Goal: Transaction & Acquisition: Purchase product/service

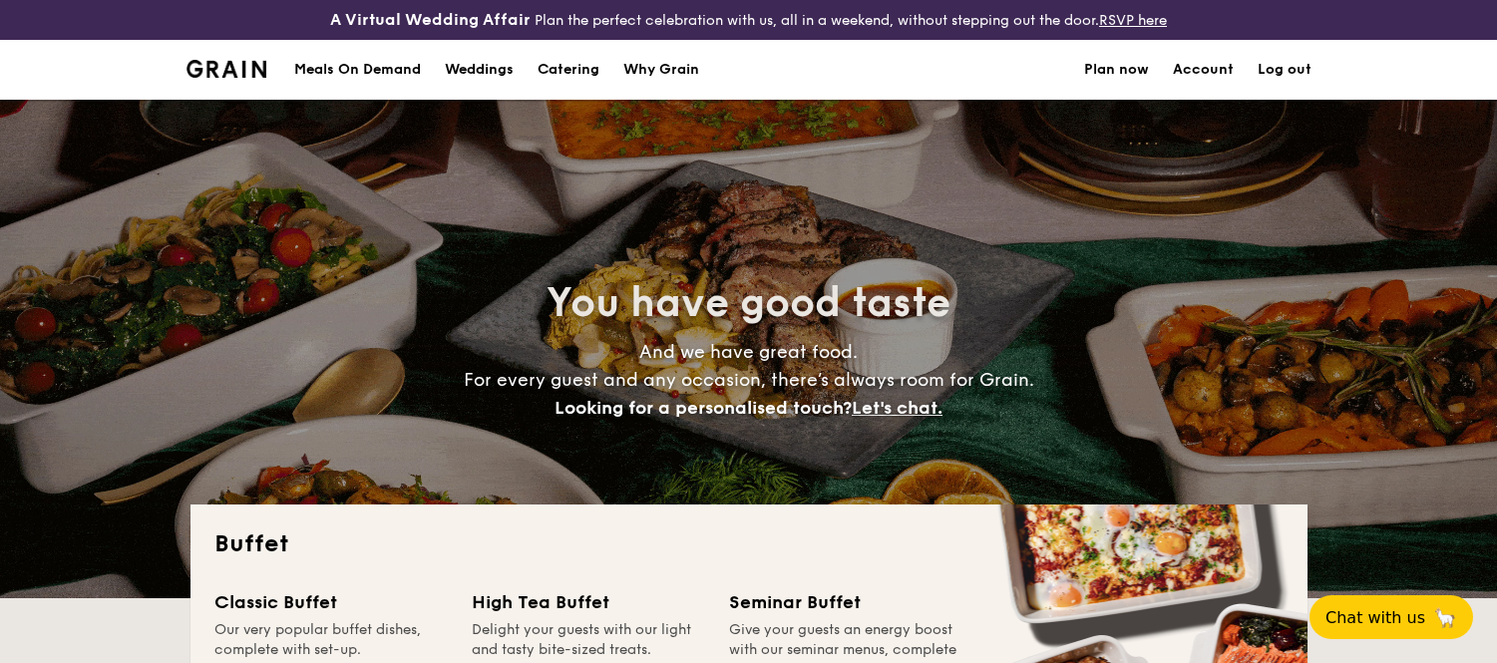
select select
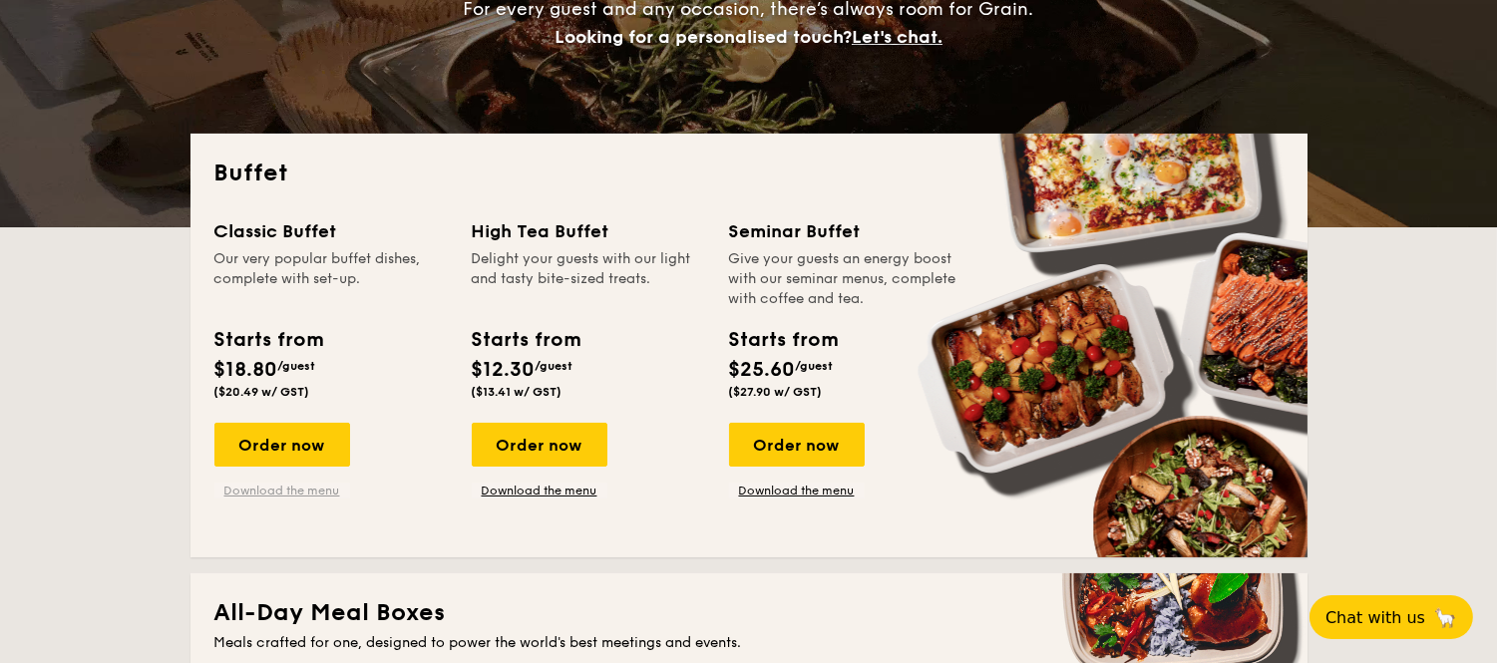
click at [262, 490] on link "Download the menu" at bounding box center [282, 491] width 136 height 16
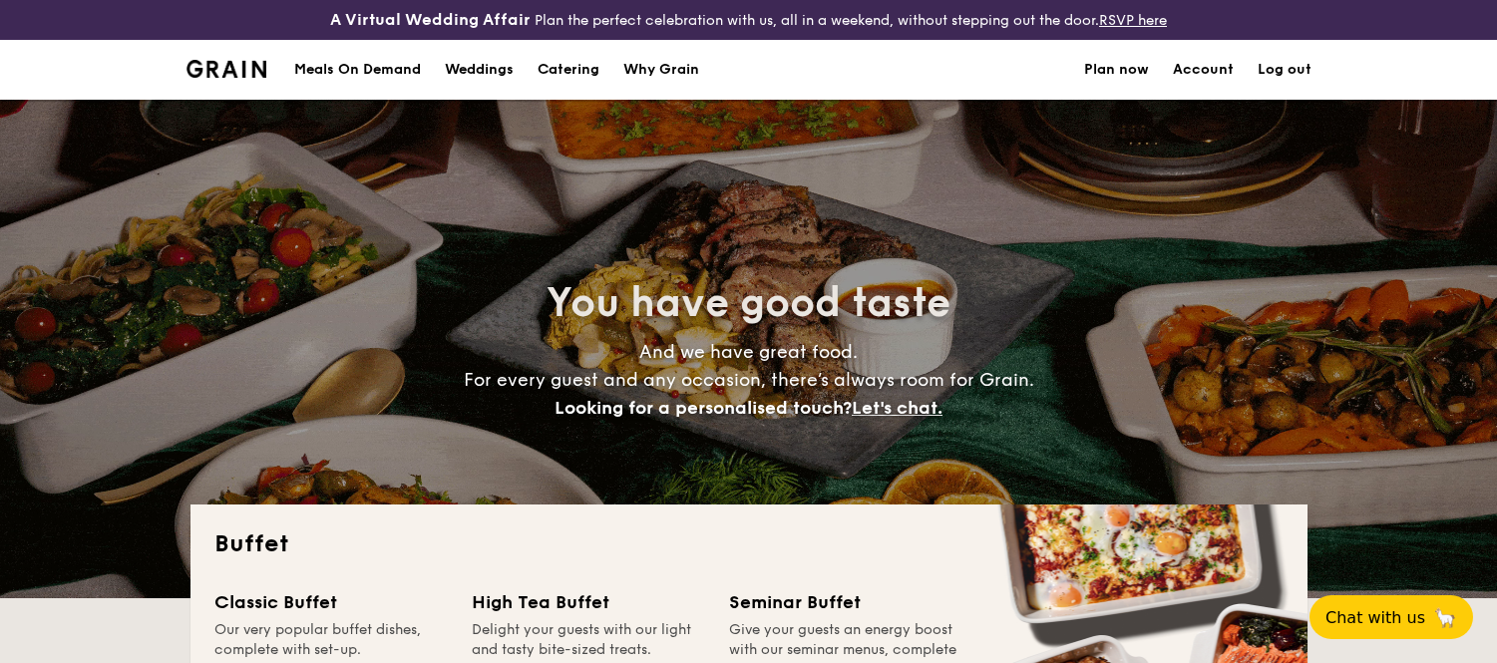
select select
click at [343, 40] on div "Meals On Demand" at bounding box center [357, 70] width 127 height 60
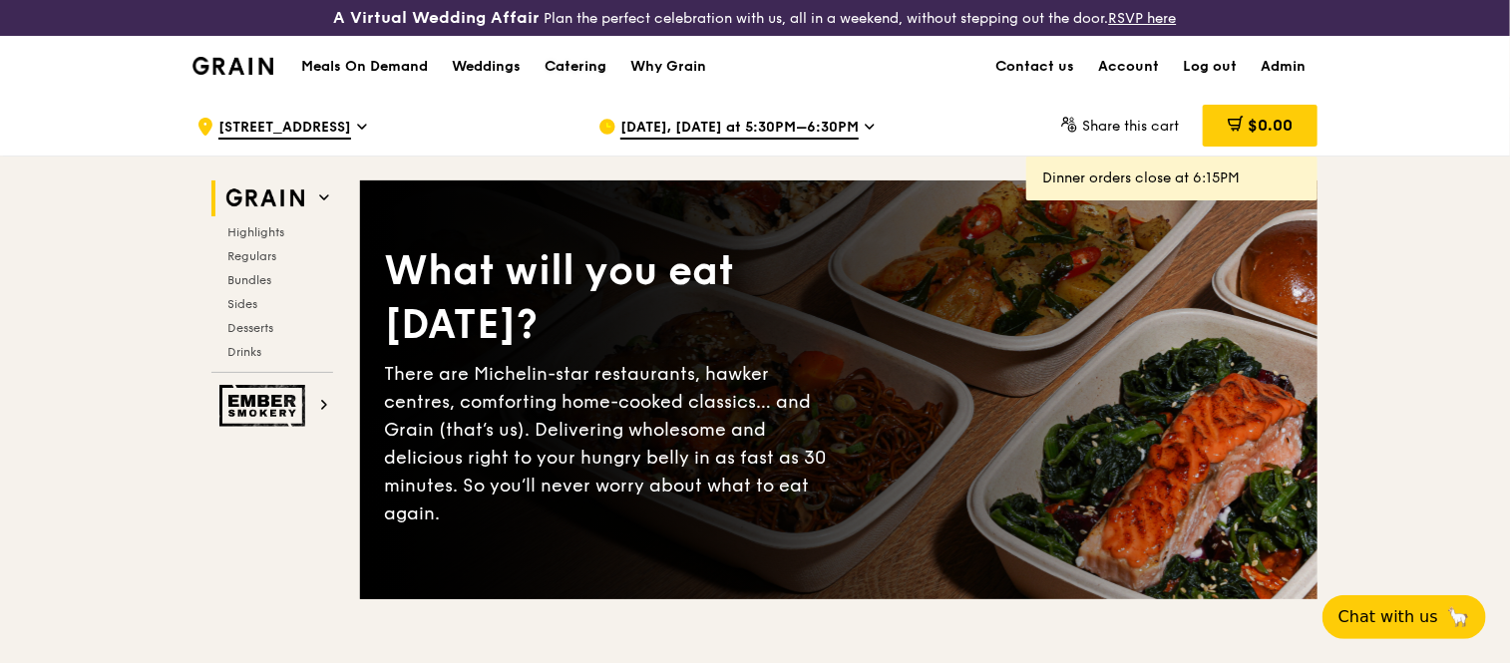
click at [584, 58] on div "Catering" at bounding box center [576, 67] width 62 height 60
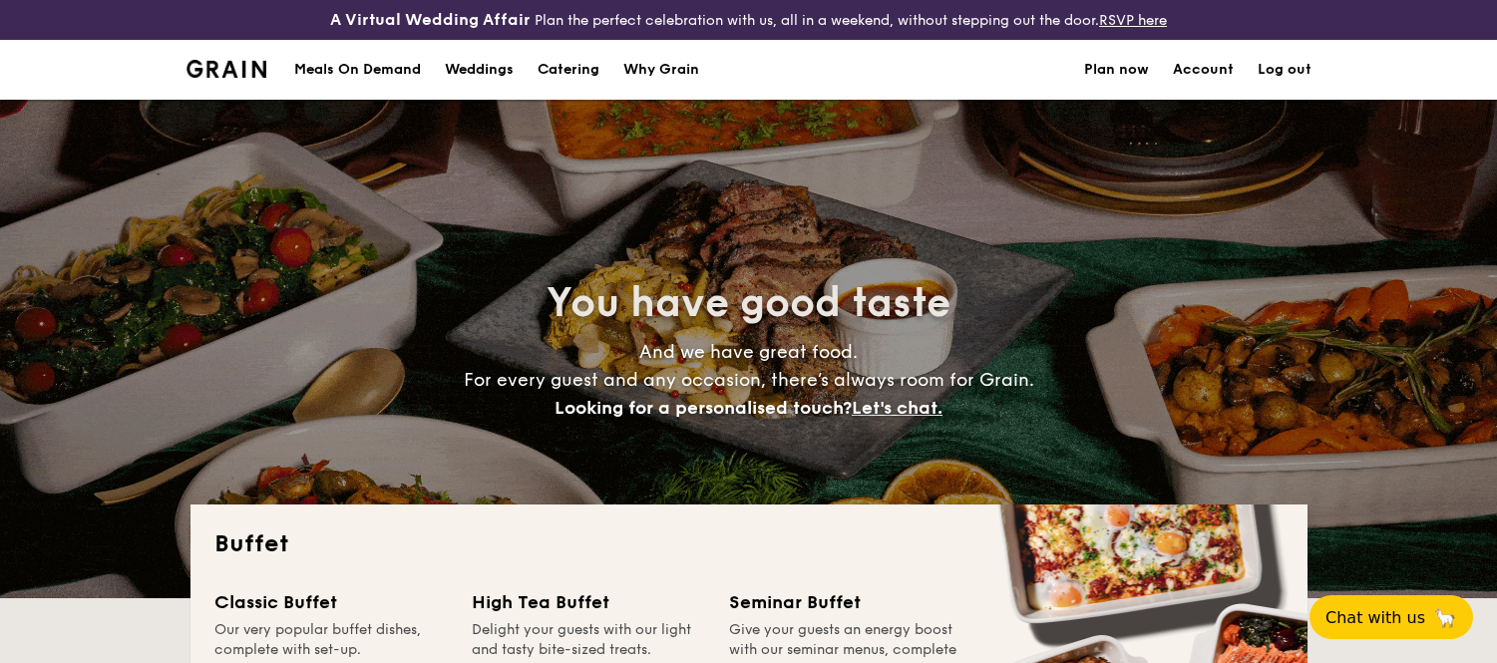
select select
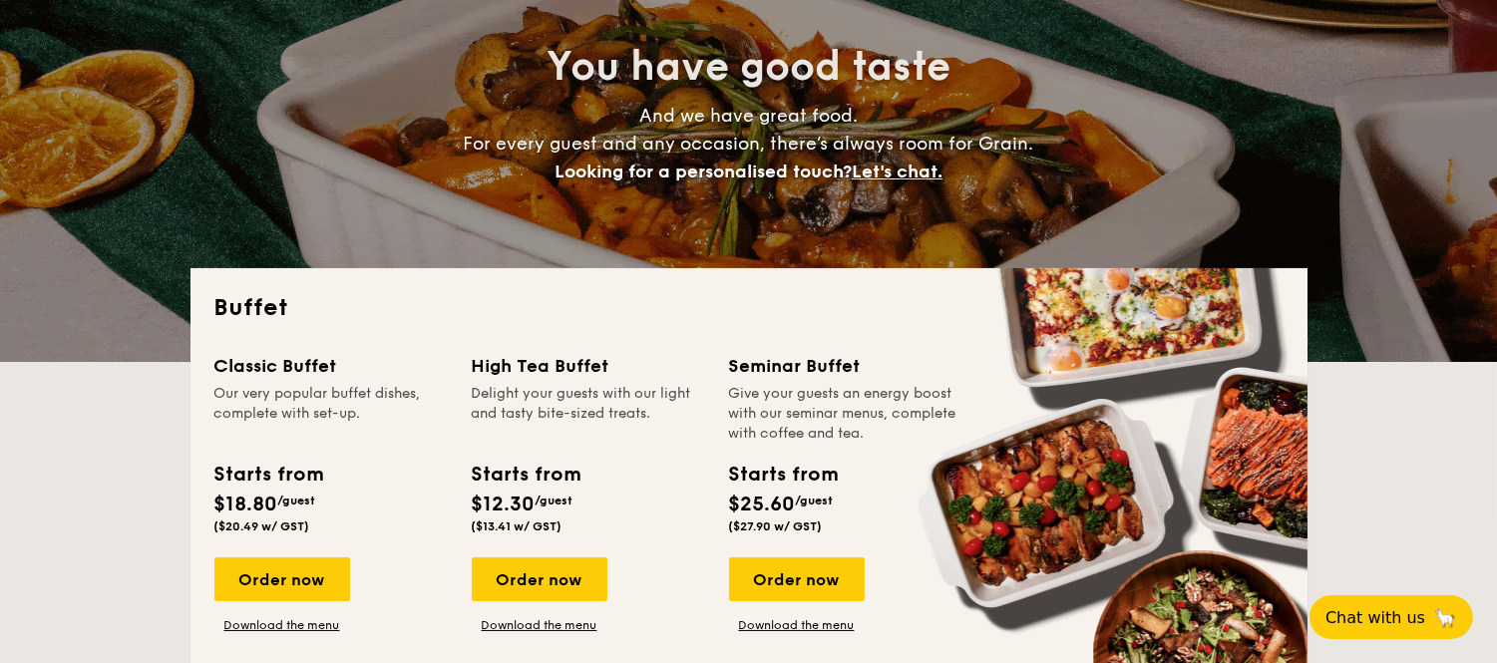
scroll to position [245, 0]
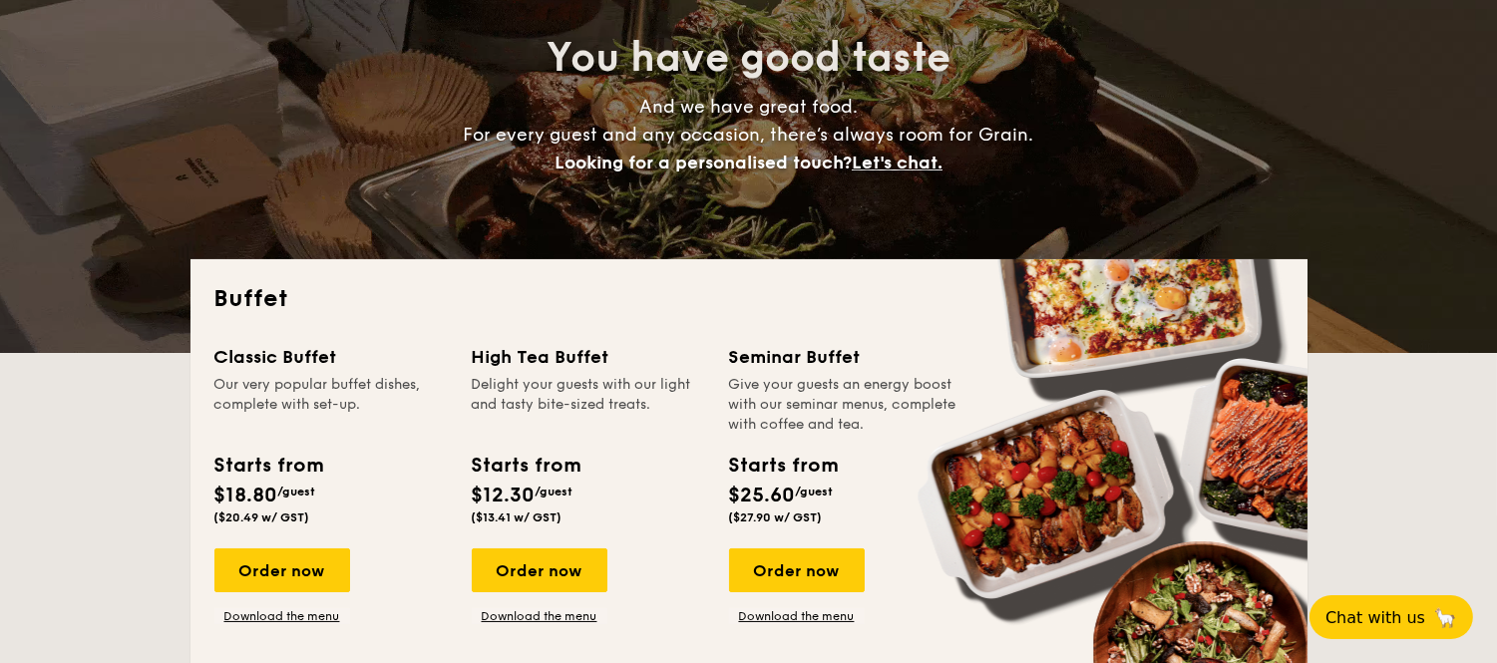
click at [535, 605] on div "Order now Download the menu" at bounding box center [540, 587] width 136 height 76
click at [542, 612] on link "Download the menu" at bounding box center [540, 616] width 136 height 16
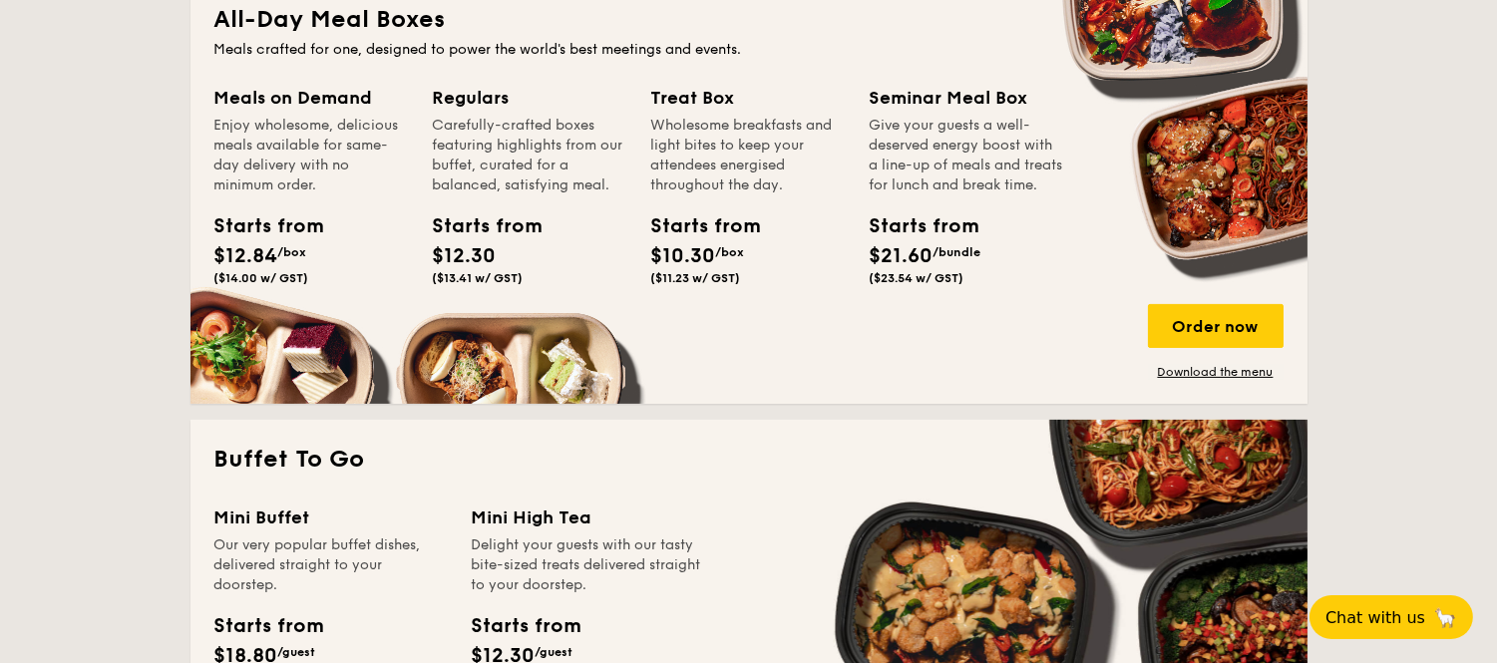
scroll to position [963, 0]
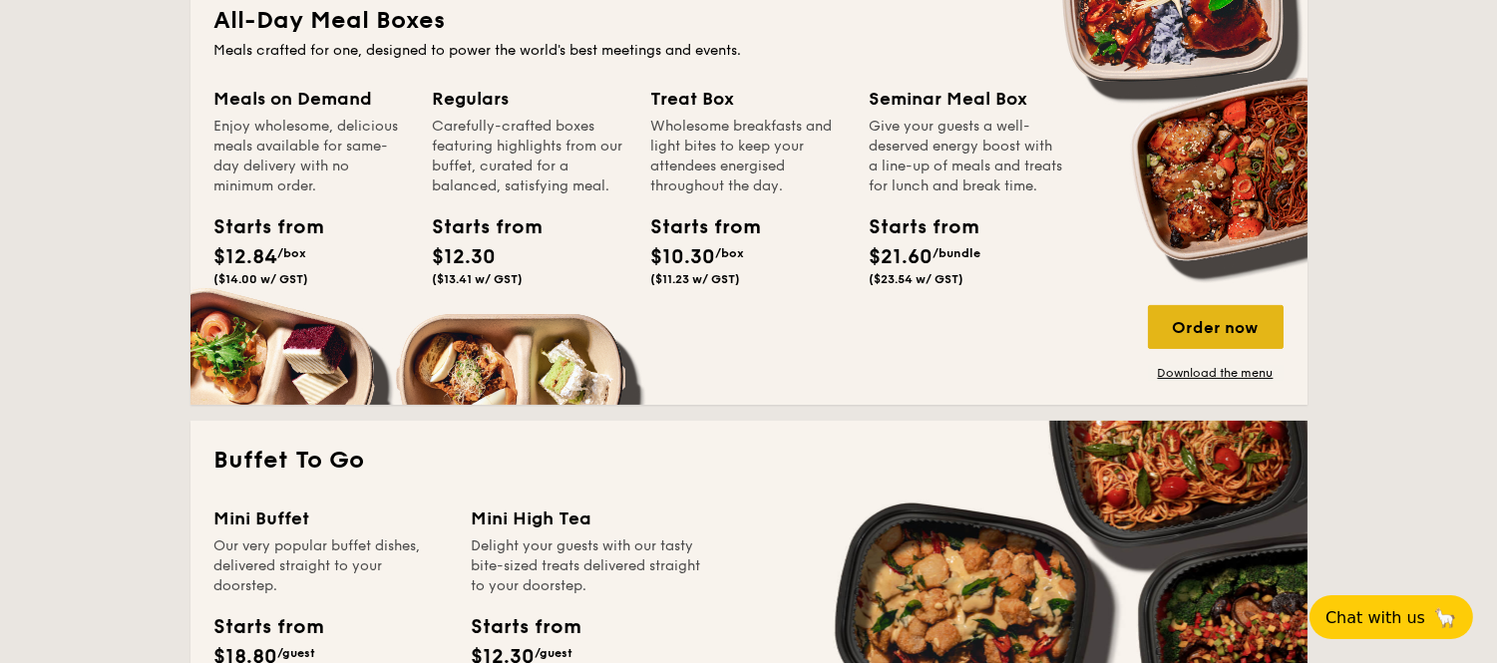
click at [1268, 320] on div "Order now" at bounding box center [1216, 327] width 136 height 44
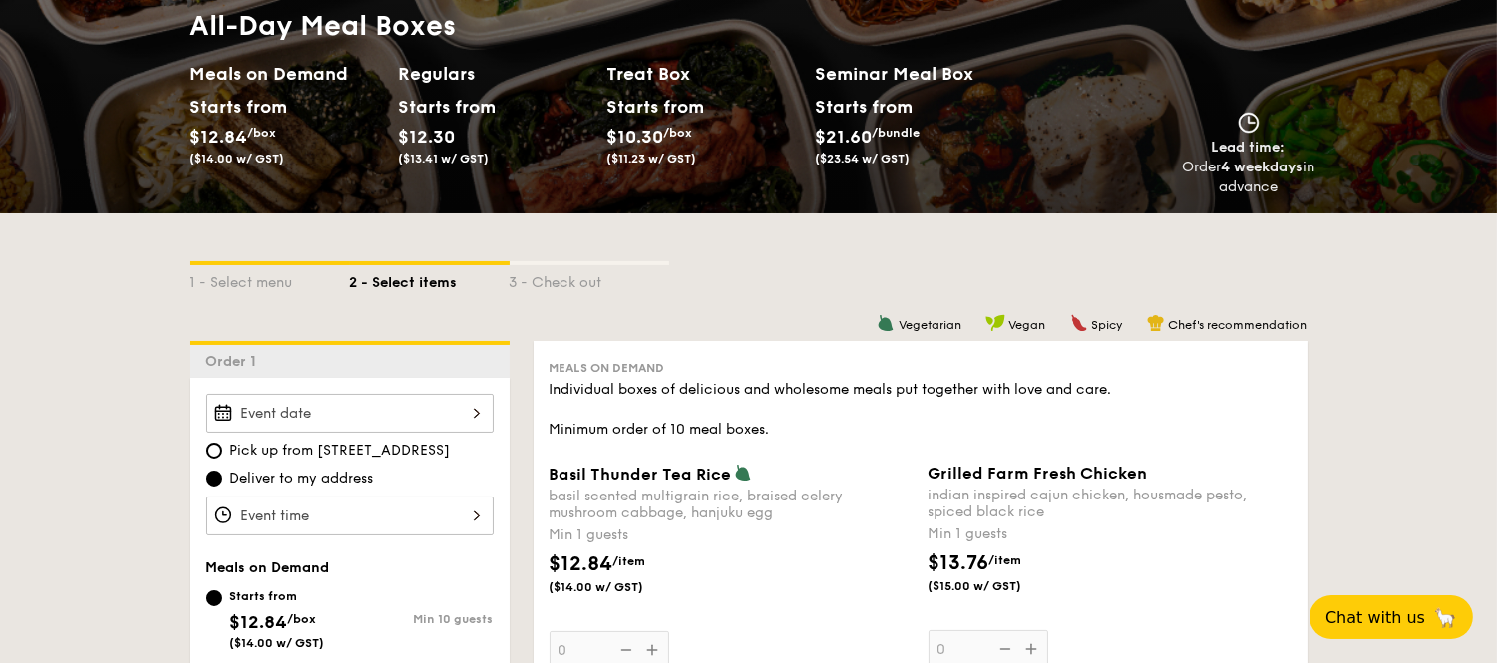
scroll to position [265, 0]
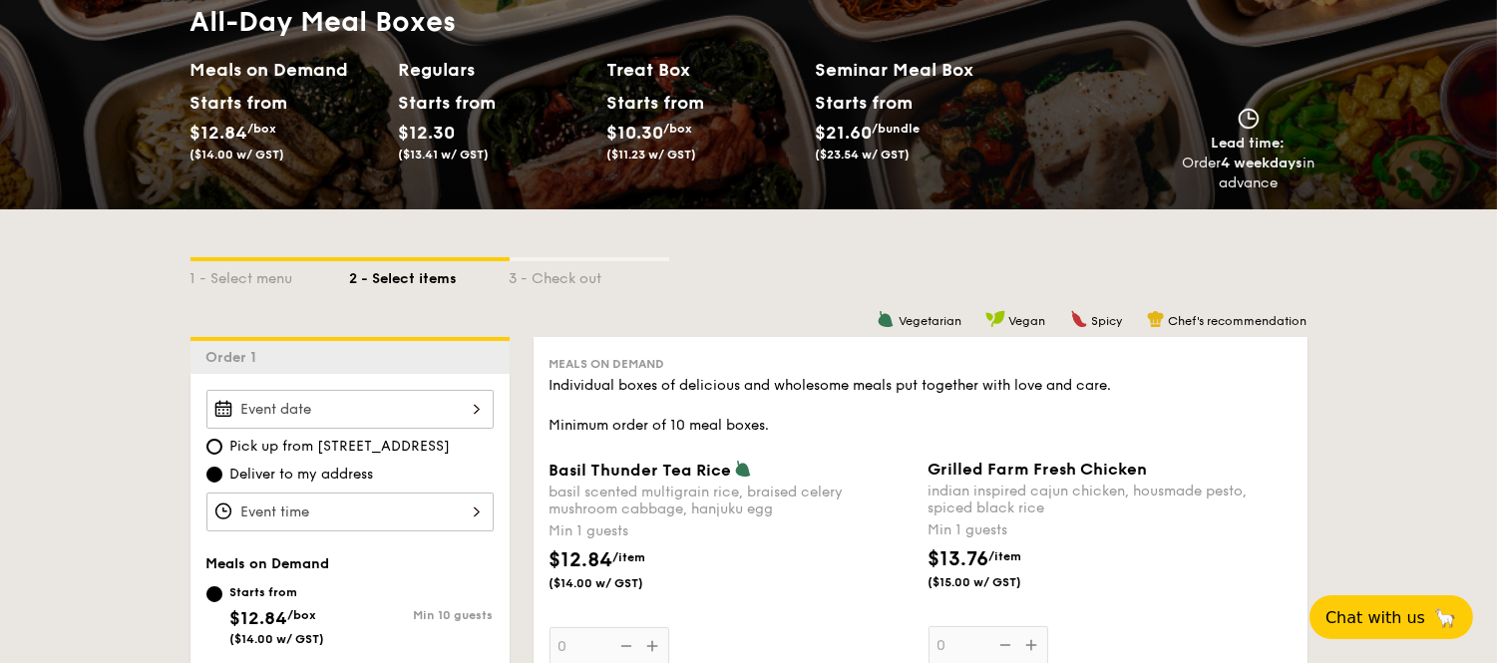
click at [405, 402] on div at bounding box center [349, 409] width 287 height 39
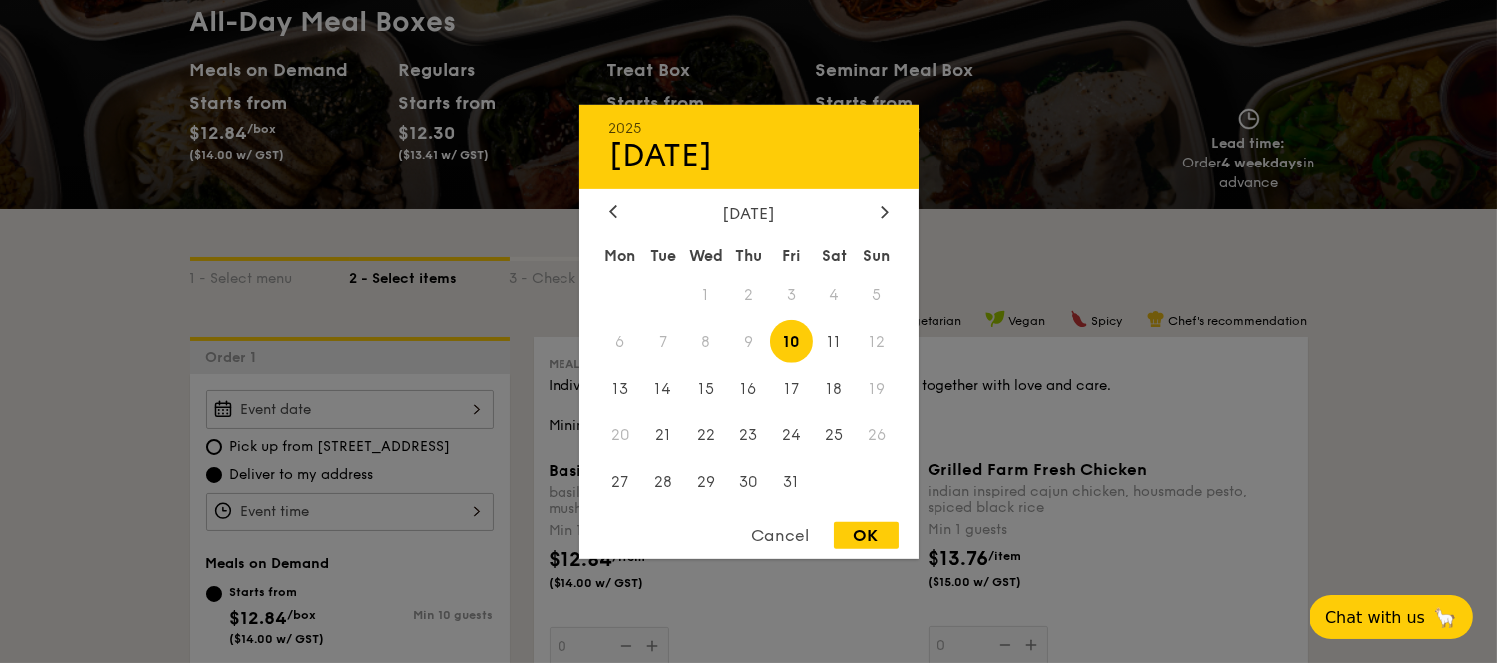
click at [850, 539] on div "OK" at bounding box center [866, 536] width 65 height 27
type input "Oct 10, 2025"
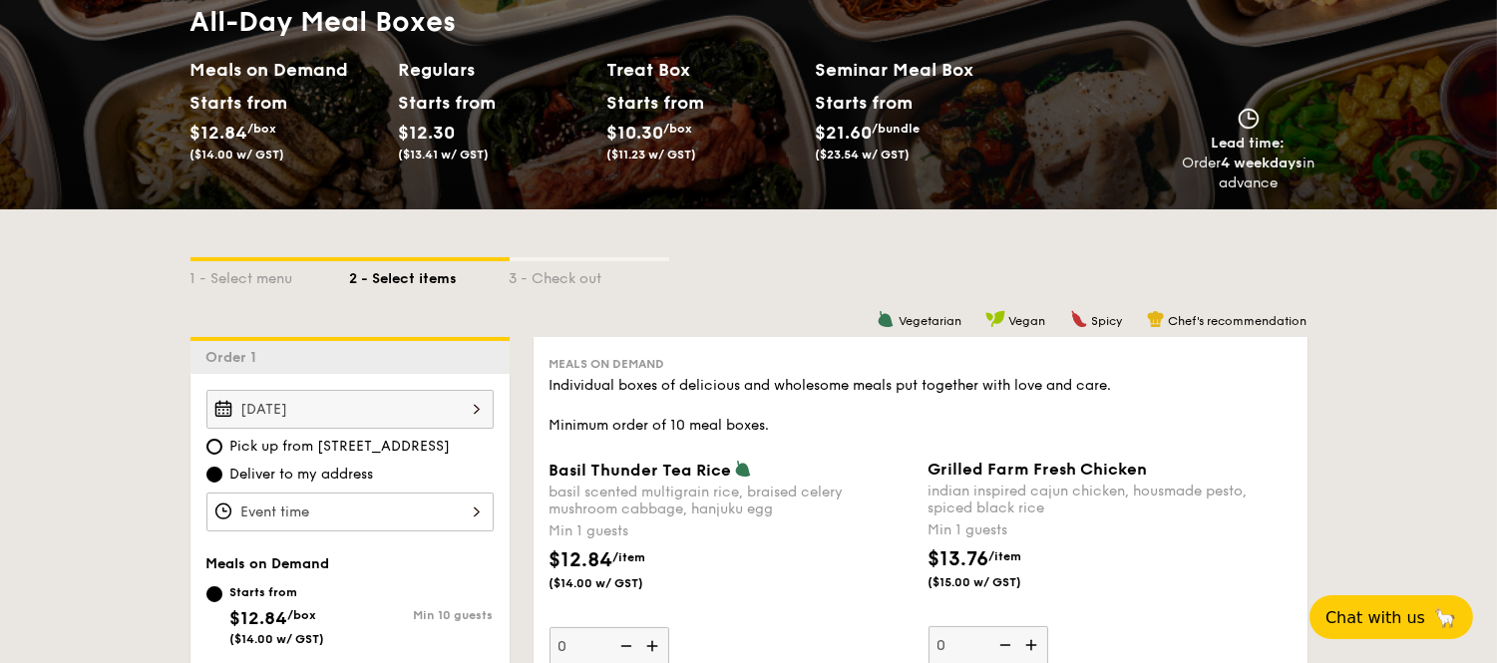
click at [406, 500] on div at bounding box center [349, 512] width 287 height 39
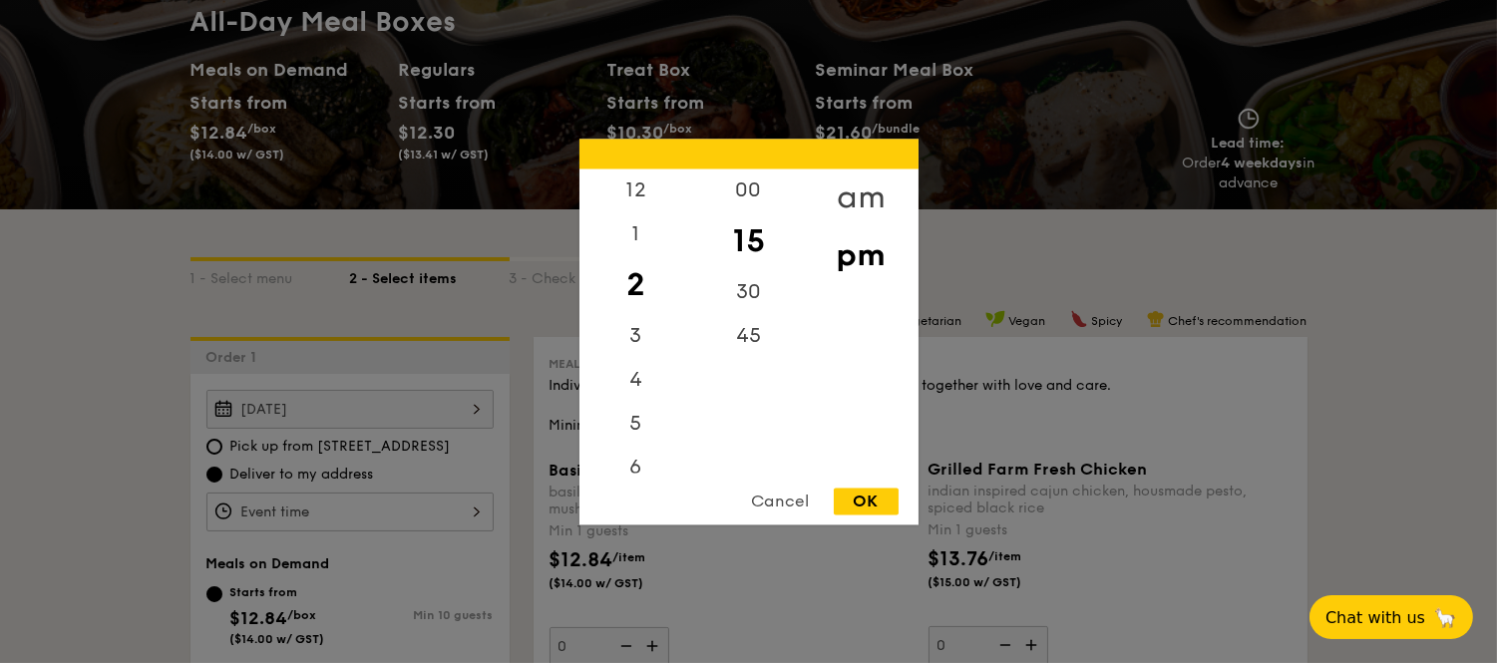
click at [872, 205] on div "am" at bounding box center [861, 198] width 113 height 58
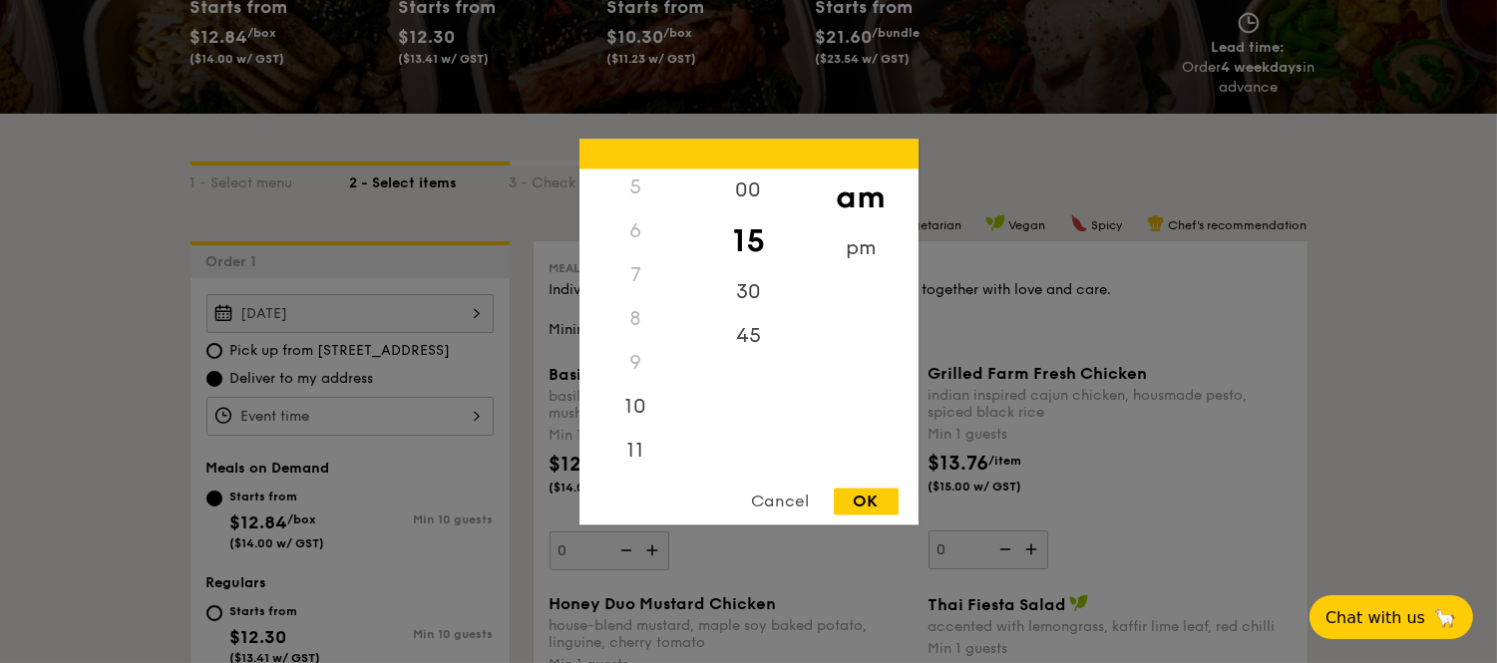
scroll to position [362, 0]
click at [630, 449] on div "11" at bounding box center [635, 454] width 113 height 58
click at [758, 303] on div "30" at bounding box center [748, 299] width 113 height 58
click at [864, 499] on div "OK" at bounding box center [866, 501] width 65 height 27
type input "11:30AM"
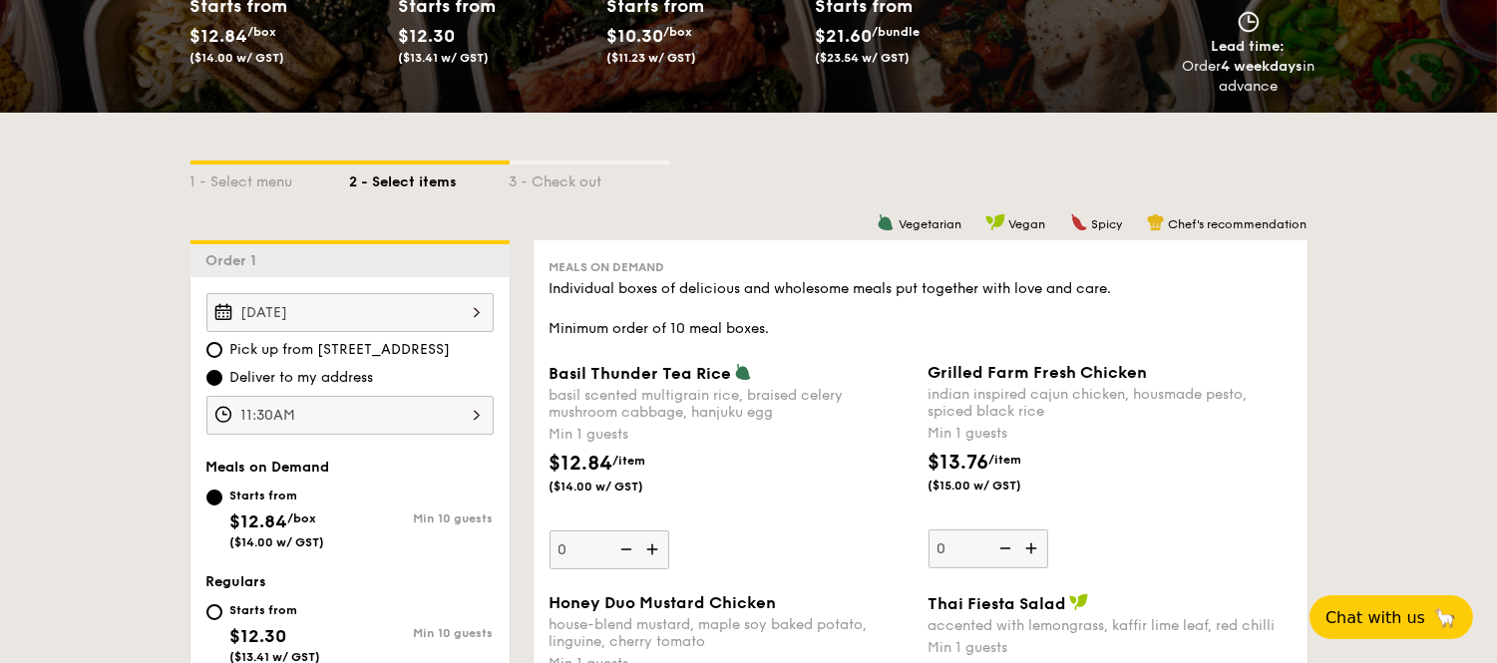
scroll to position [0, 0]
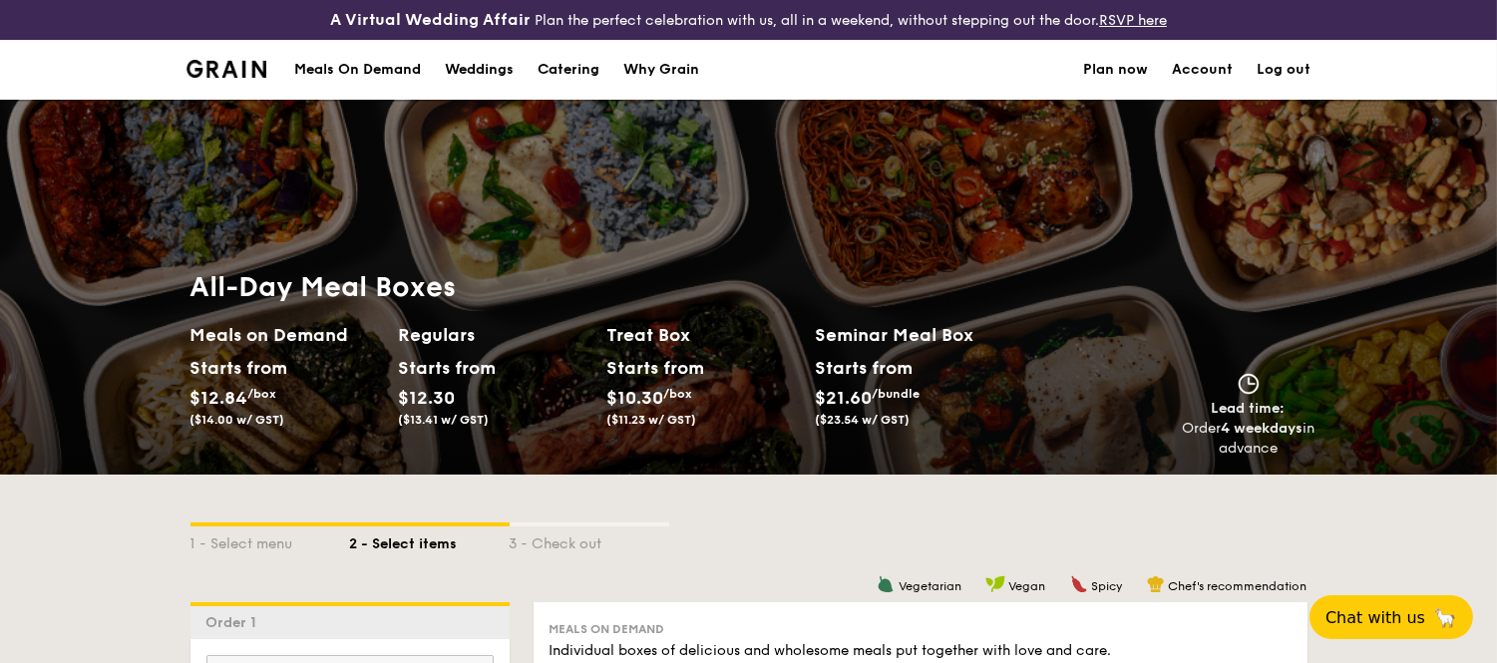
click at [561, 68] on div "Catering" at bounding box center [569, 70] width 62 height 60
select select
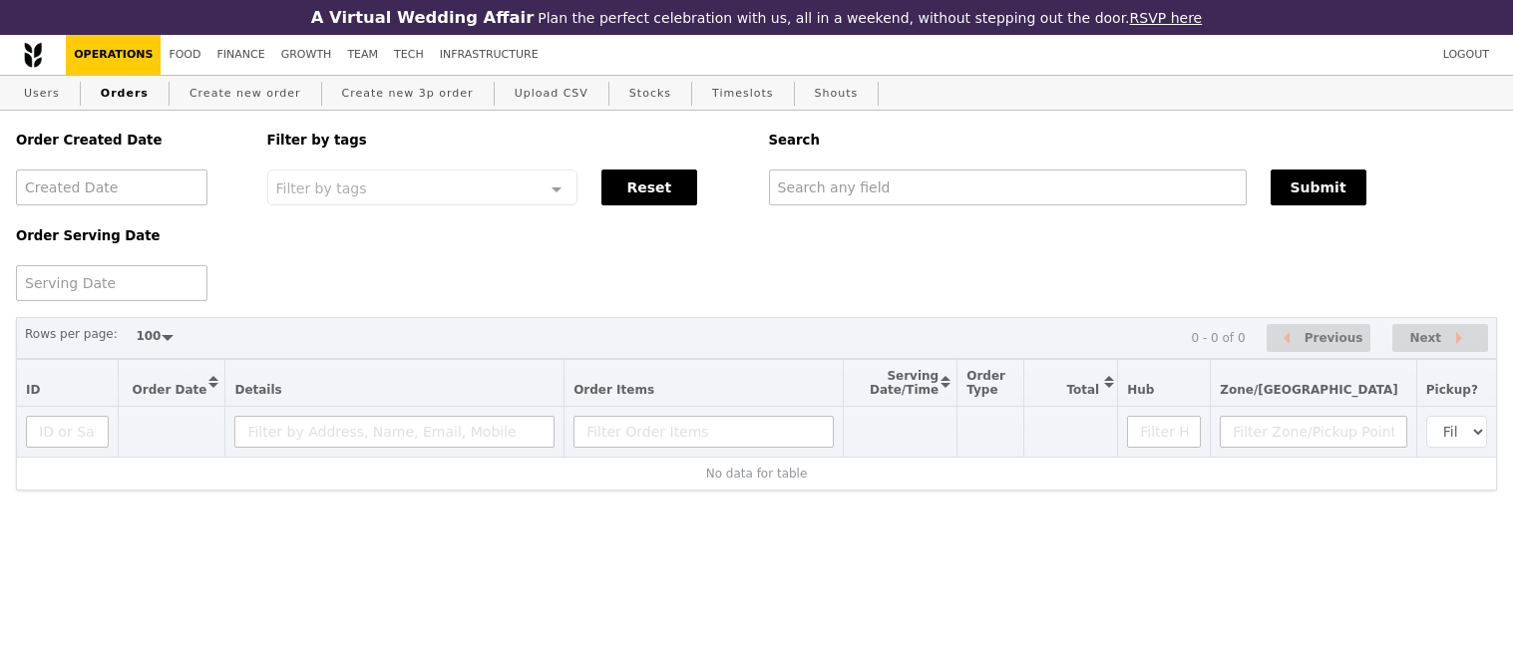
select select "100"
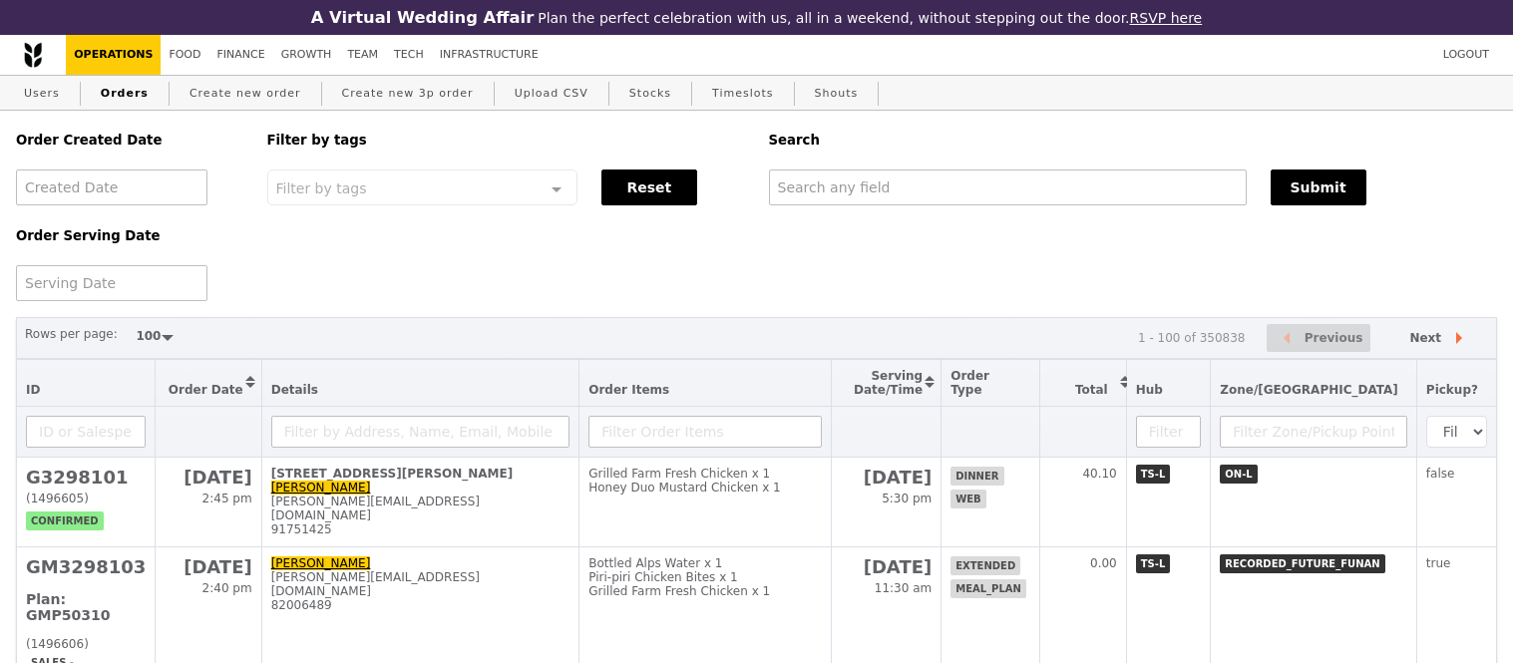
select select "100"
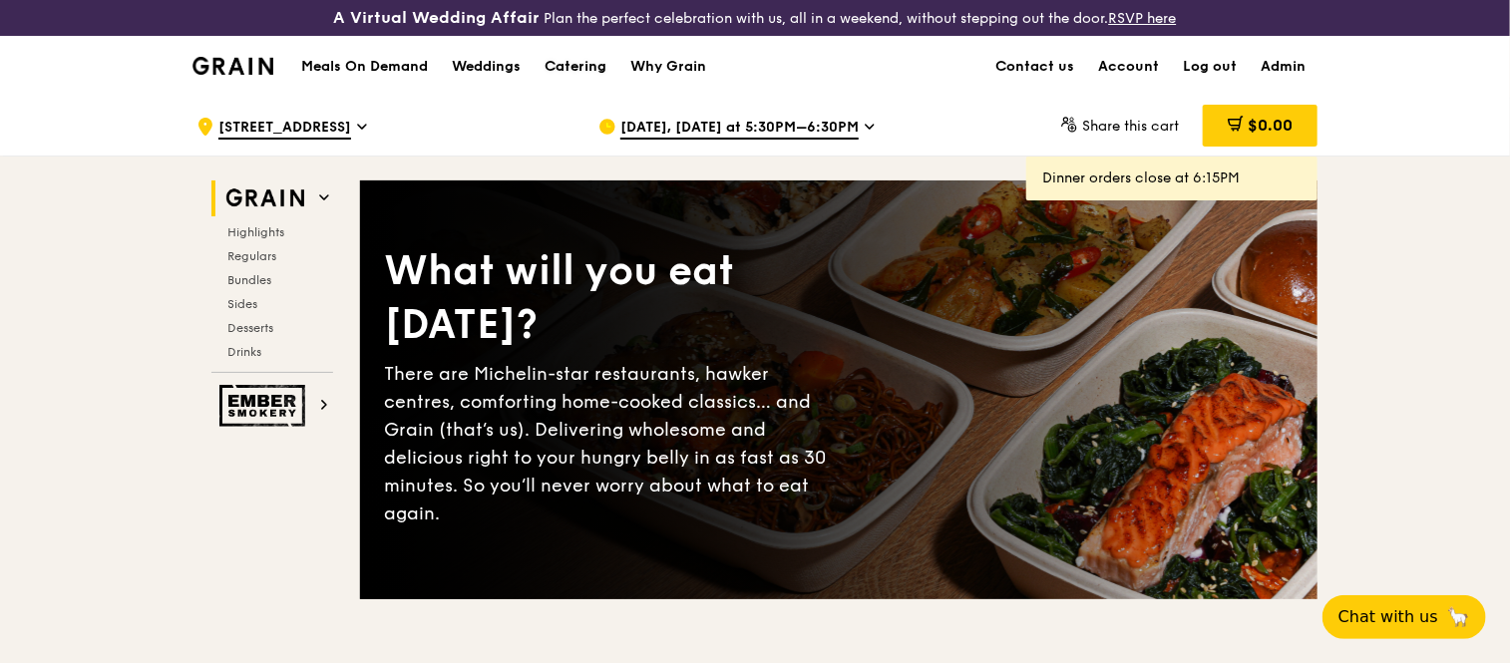
click at [588, 64] on div "Catering" at bounding box center [576, 67] width 62 height 60
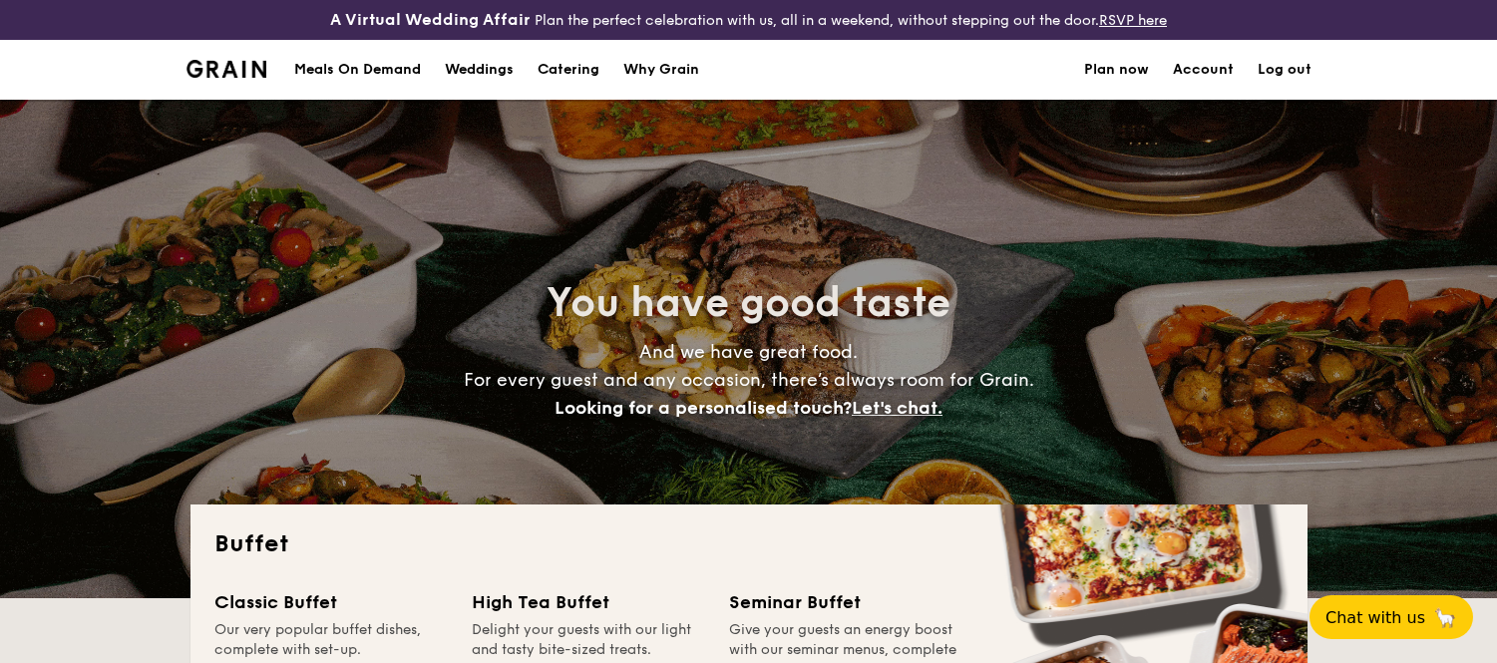
select select
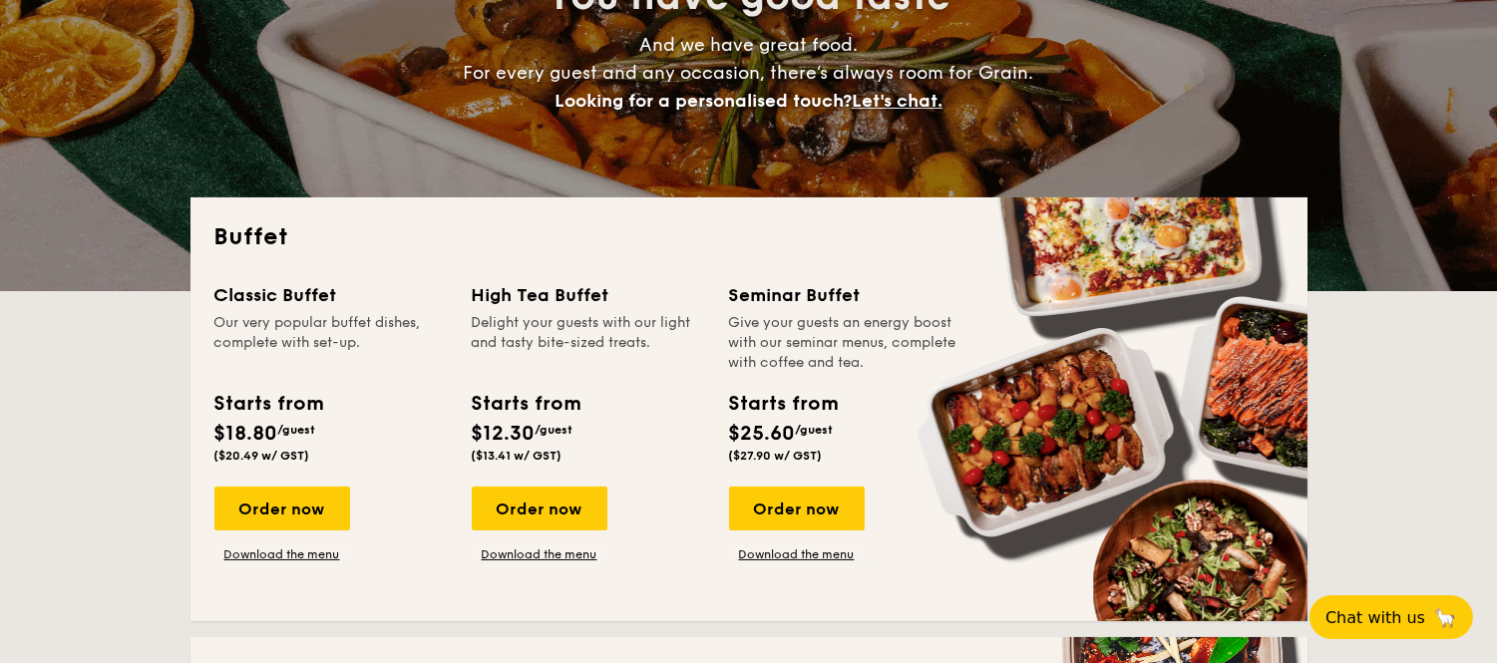
scroll to position [354, 0]
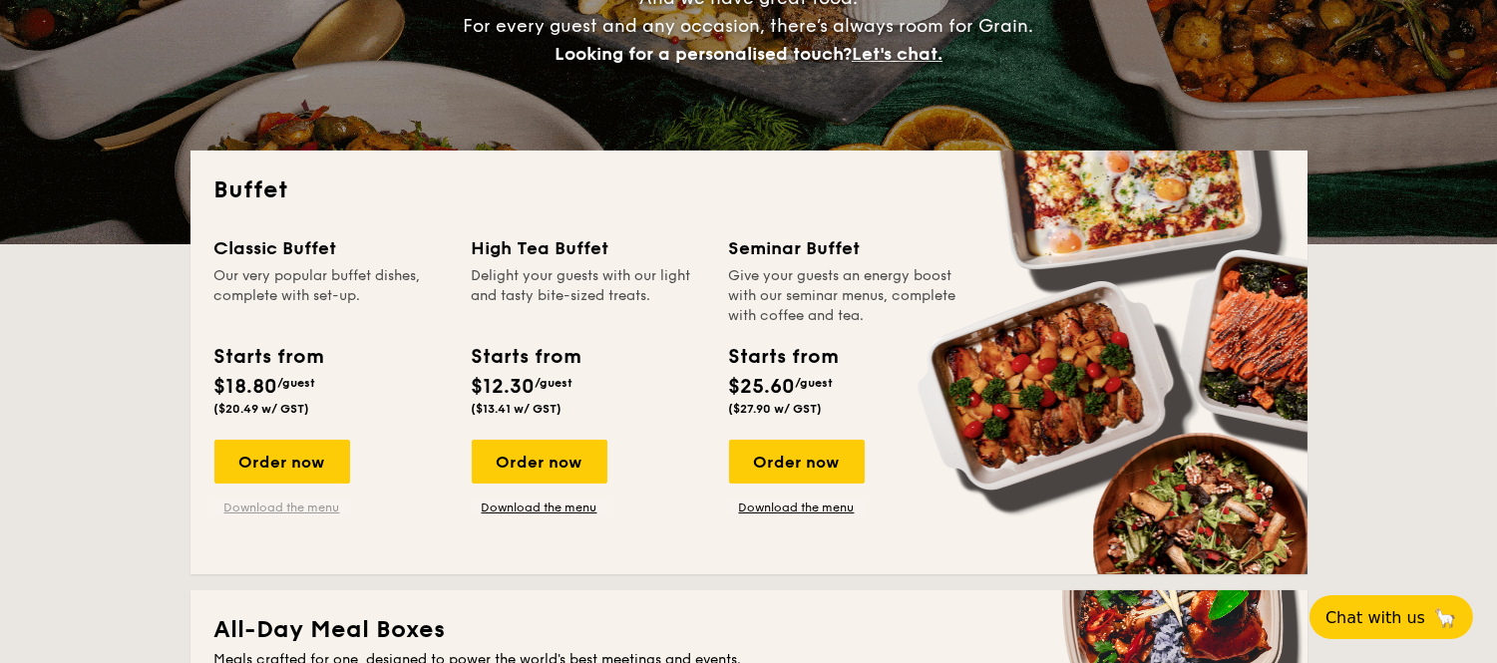
click at [237, 509] on link "Download the menu" at bounding box center [282, 508] width 136 height 16
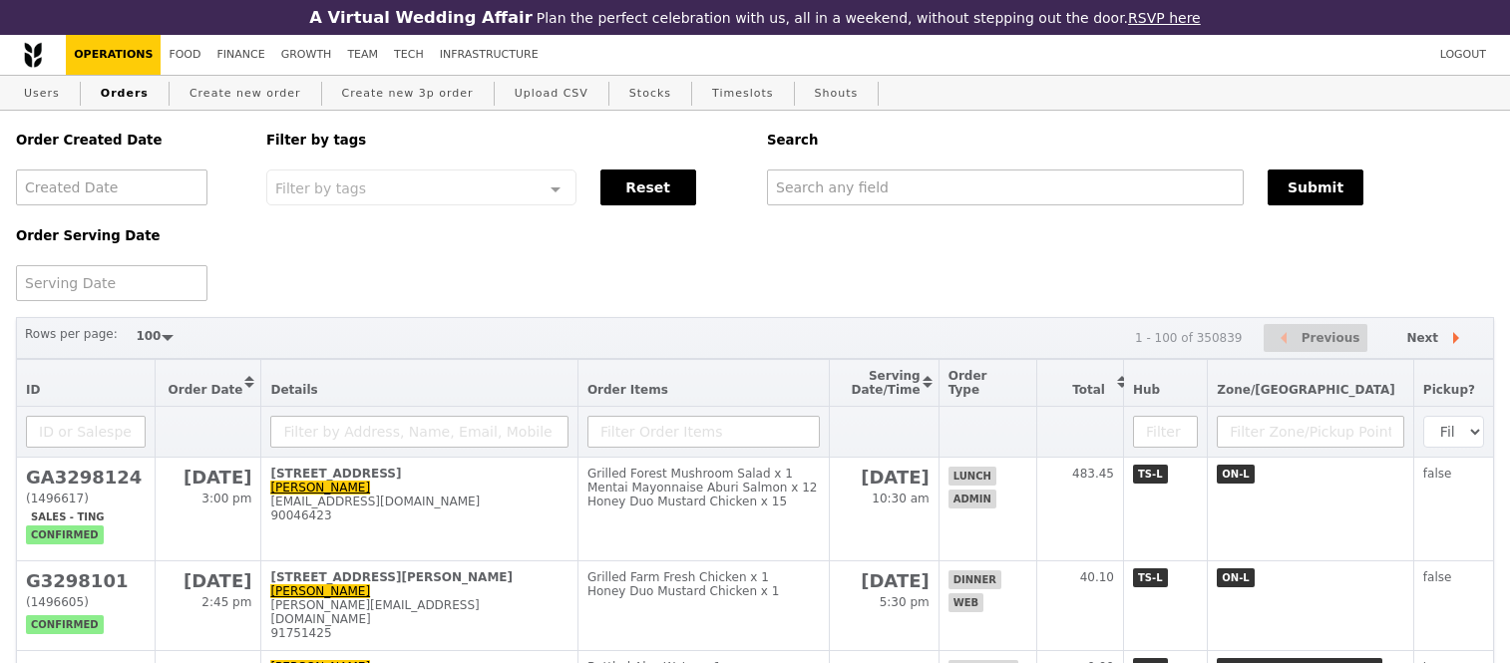
select select "100"
